Goal: Find specific page/section: Find specific page/section

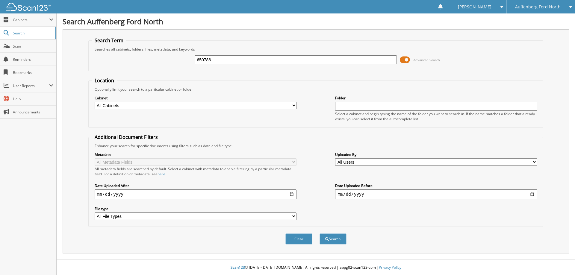
type input "650786"
click at [320, 234] on button "Search" at bounding box center [333, 239] width 27 height 11
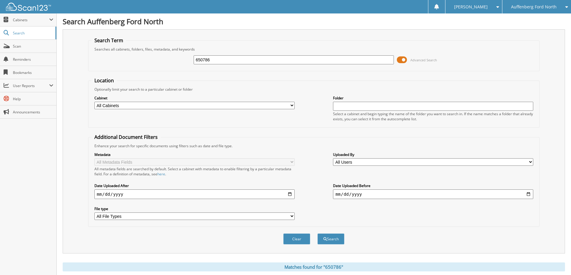
scroll to position [103, 0]
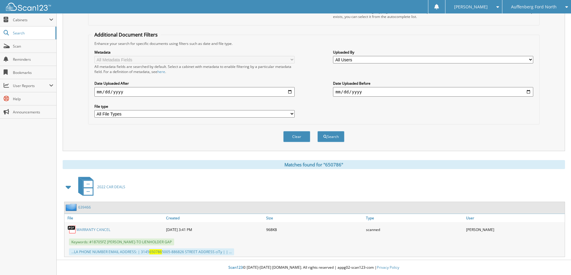
click at [86, 229] on link "WARRANTY CANCEL" at bounding box center [93, 229] width 34 height 5
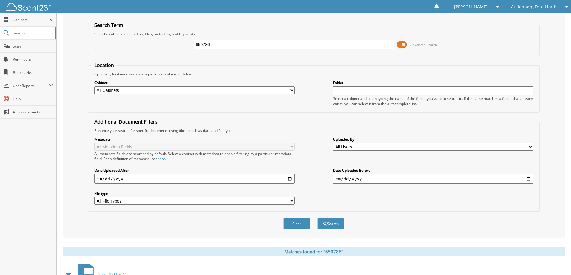
scroll to position [0, 0]
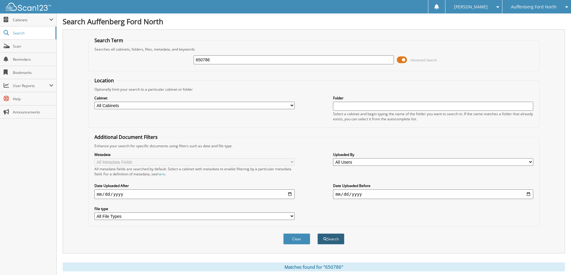
click at [331, 240] on button "Search" at bounding box center [330, 239] width 27 height 11
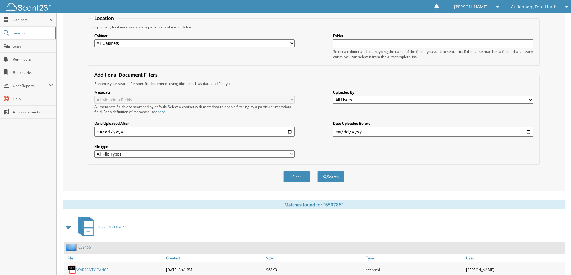
scroll to position [103, 0]
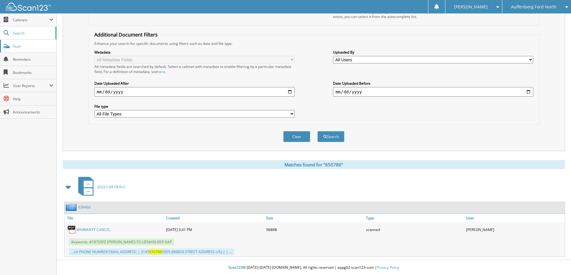
click at [26, 49] on link "Scan" at bounding box center [28, 46] width 56 height 13
